Goal: Information Seeking & Learning: Understand process/instructions

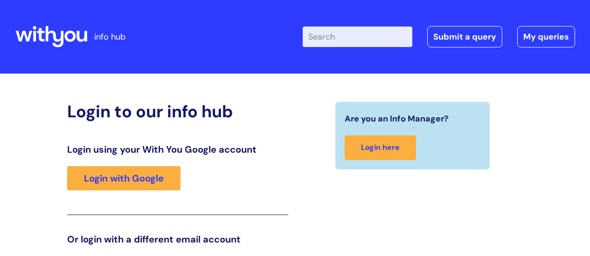
scroll to position [143, 0]
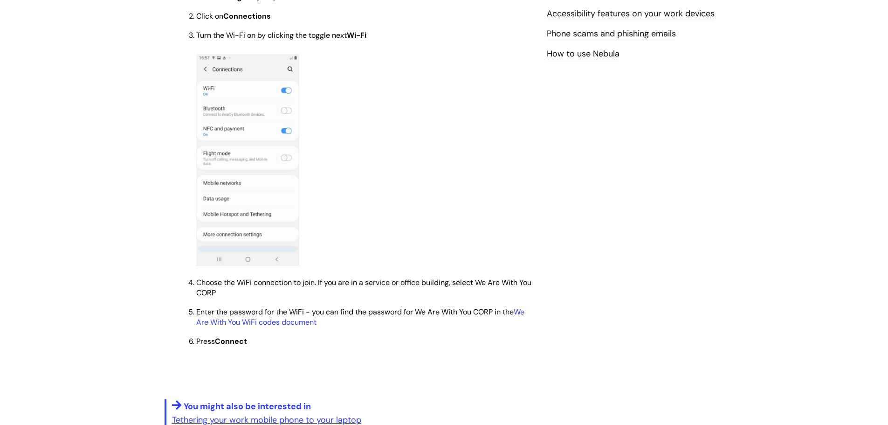
scroll to position [699, 0]
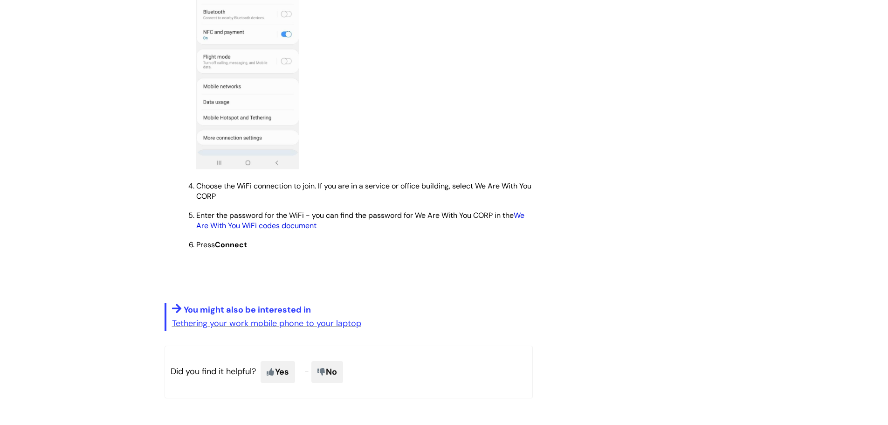
click at [256, 226] on link "We Are With You WiFi codes document" at bounding box center [360, 220] width 328 height 20
